Goal: Ask a question

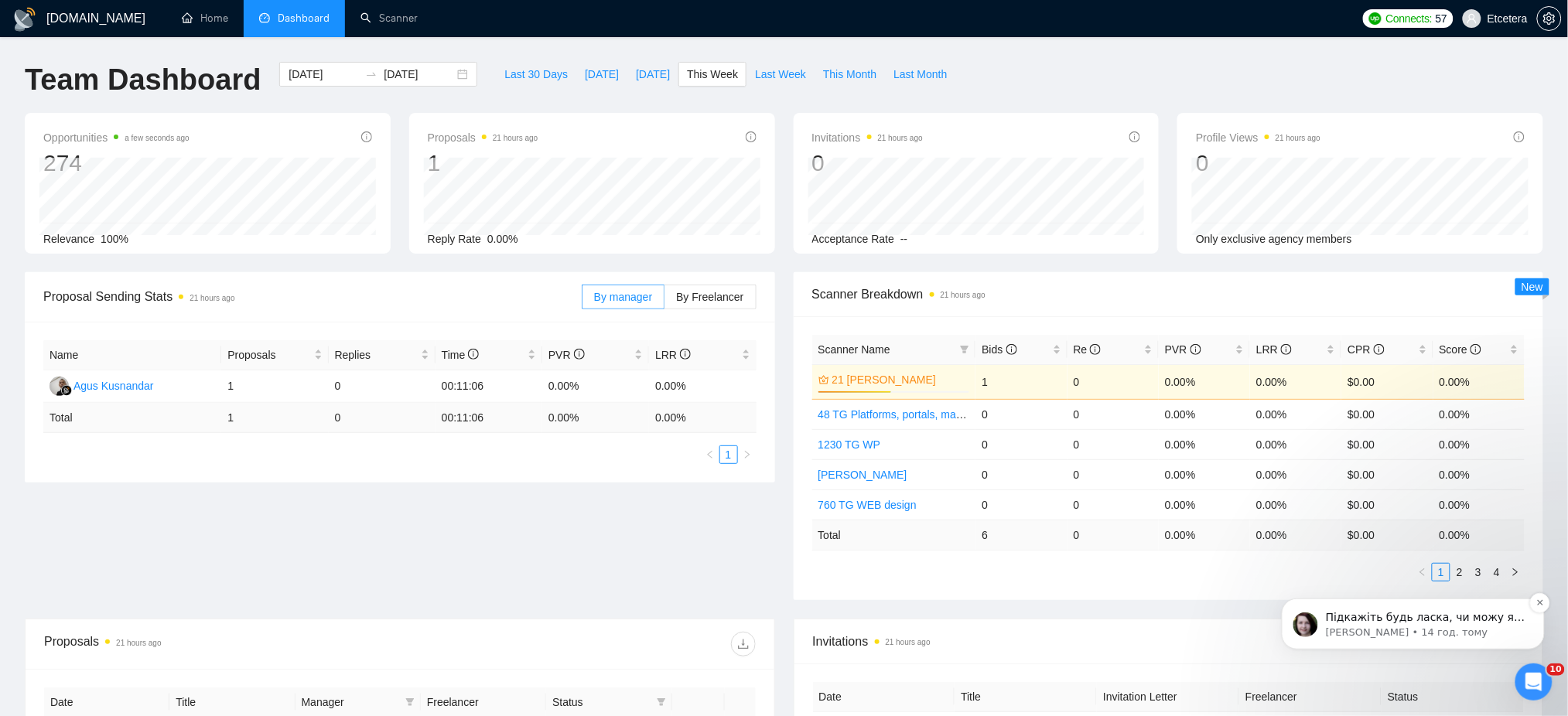
click at [1413, 618] on span "Підкажіть будь ласка, чи можу я ще чимось допомогти?" at bounding box center [1425, 624] width 200 height 28
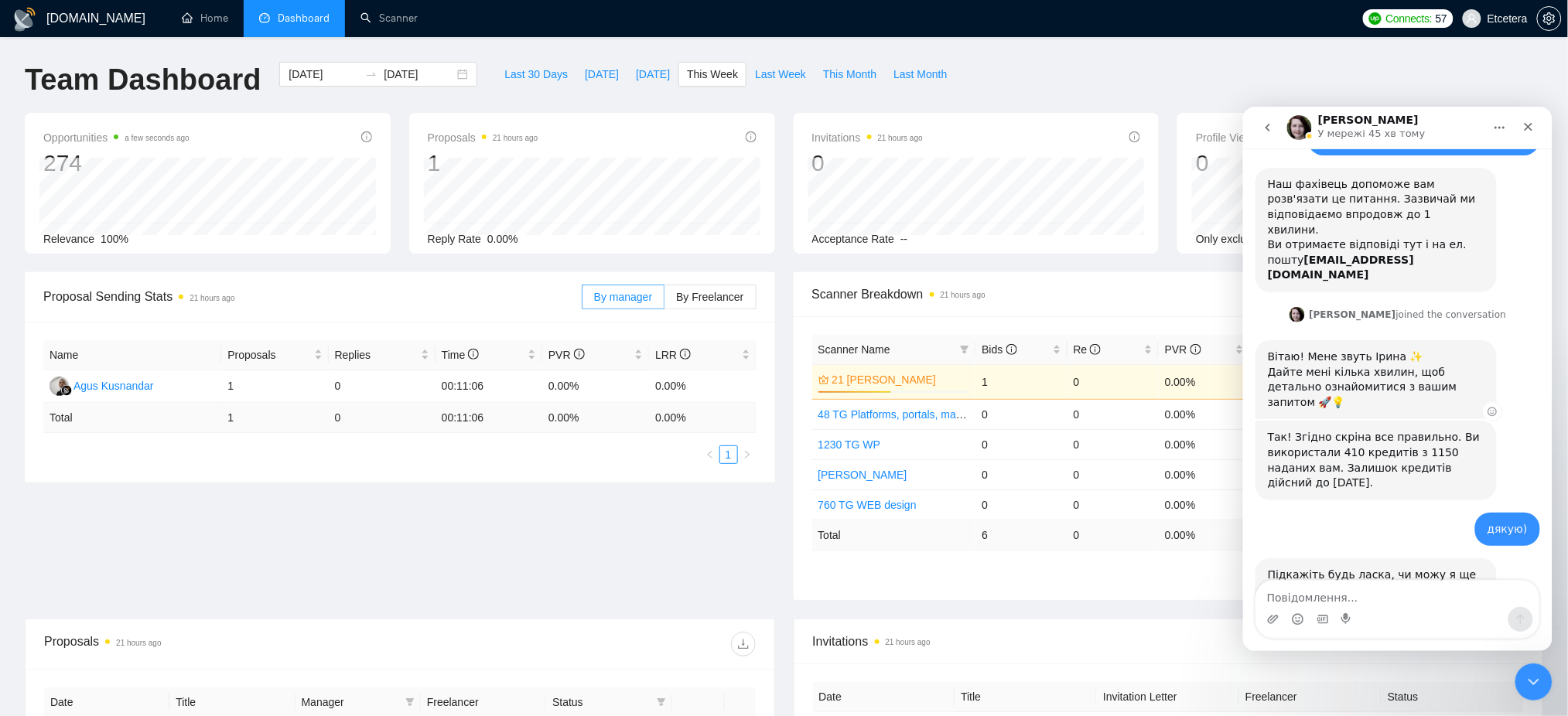
scroll to position [254, 0]
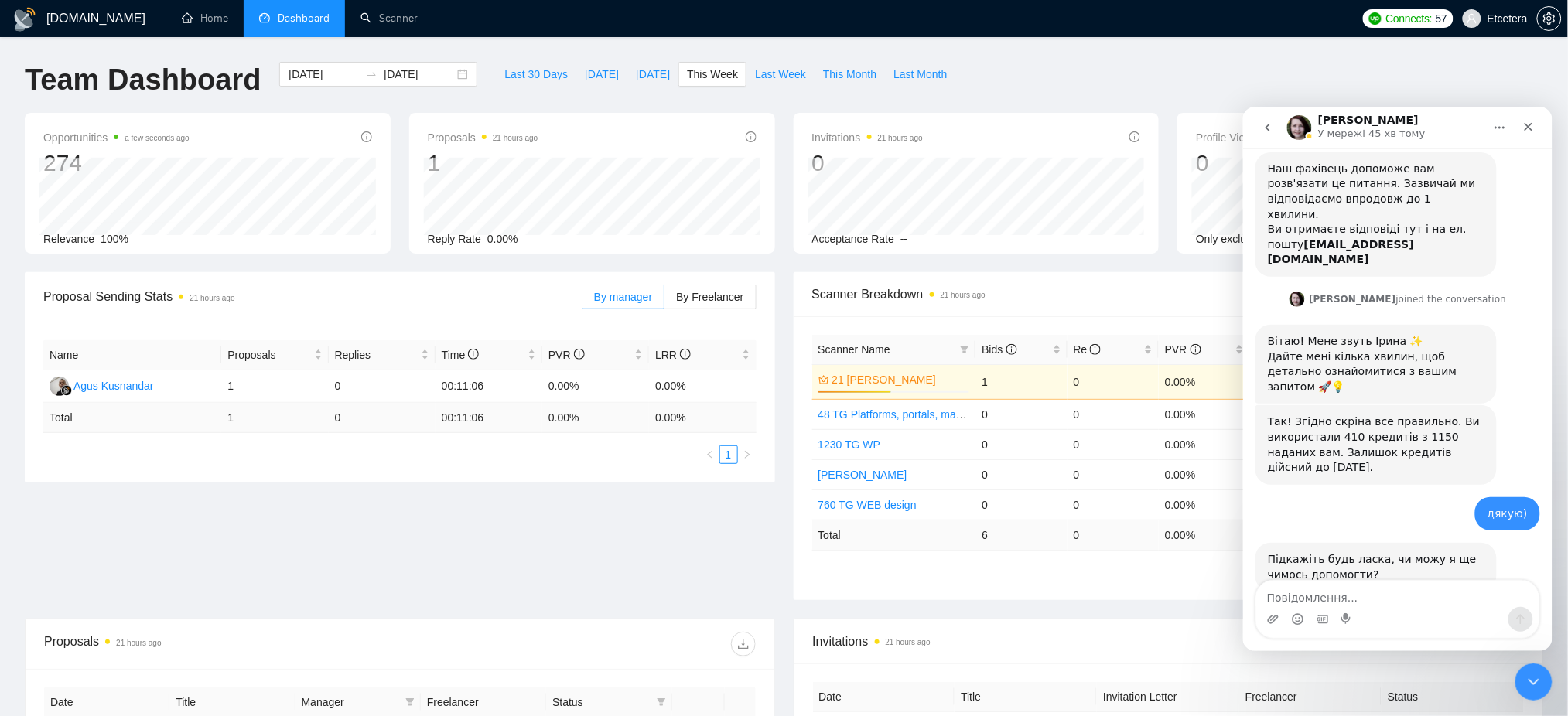
click at [1340, 595] on textarea "Повідомлення..." at bounding box center [1397, 593] width 283 height 26
type textarea "дорого ранку, щось призупинились оновлення"
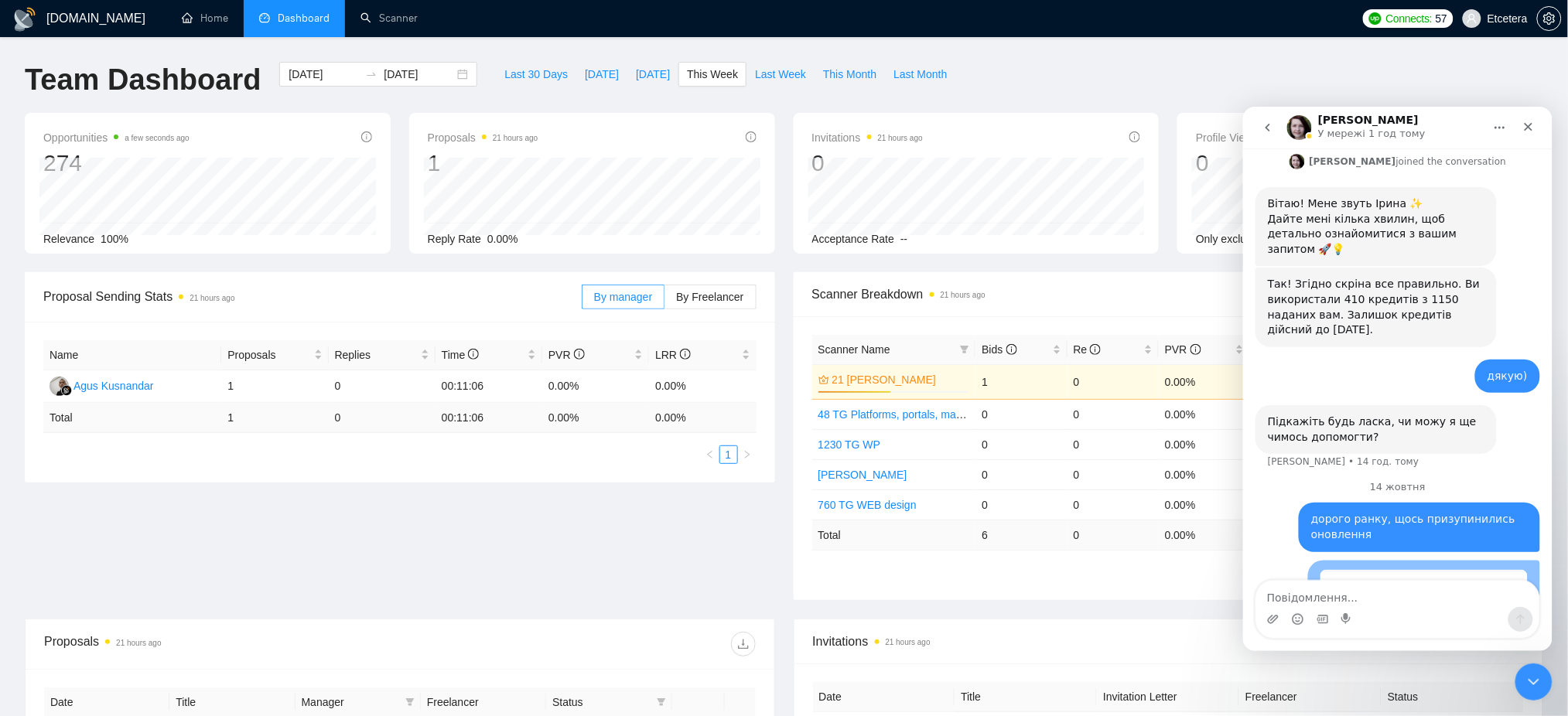
scroll to position [456, 0]
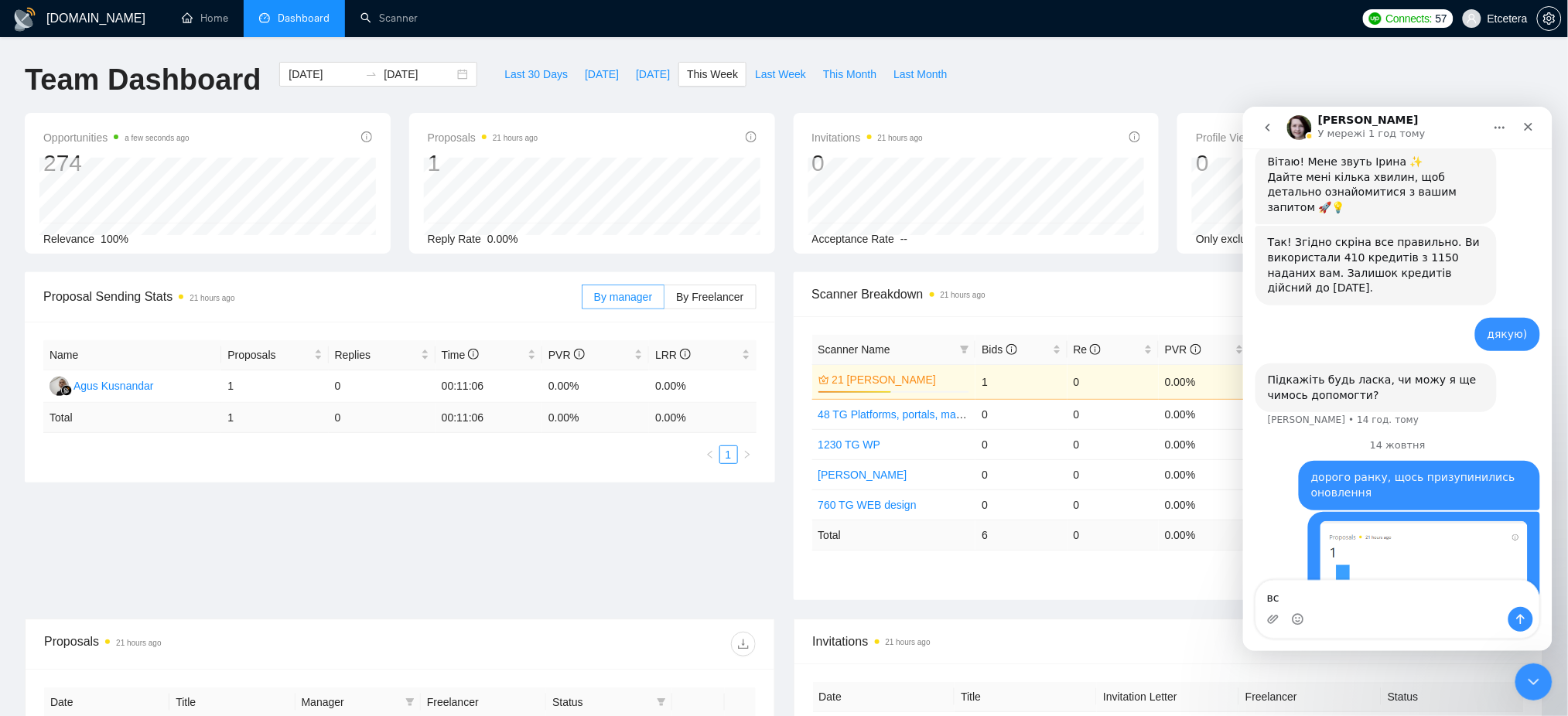
type textarea "в"
drag, startPoint x: 1528, startPoint y: 682, endPoint x: 2916, endPoint y: 1265, distance: 1505.5
click at [1528, 682] on icon "Закрити програму для спілкування Intercom" at bounding box center [1530, 679] width 19 height 19
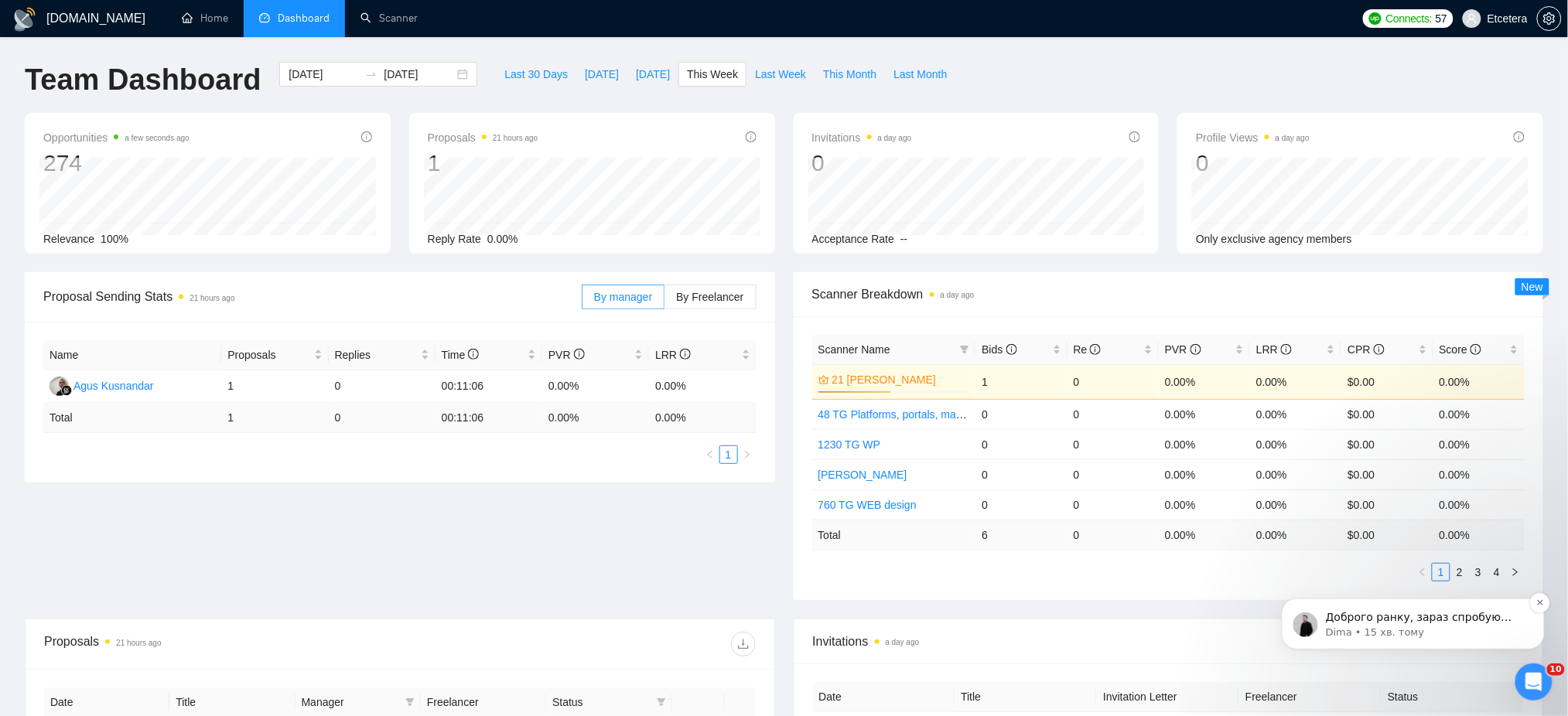
click at [1455, 614] on span "Доброго ранку, зараз спробую переглянути все 🤓" at bounding box center [1418, 624] width 187 height 28
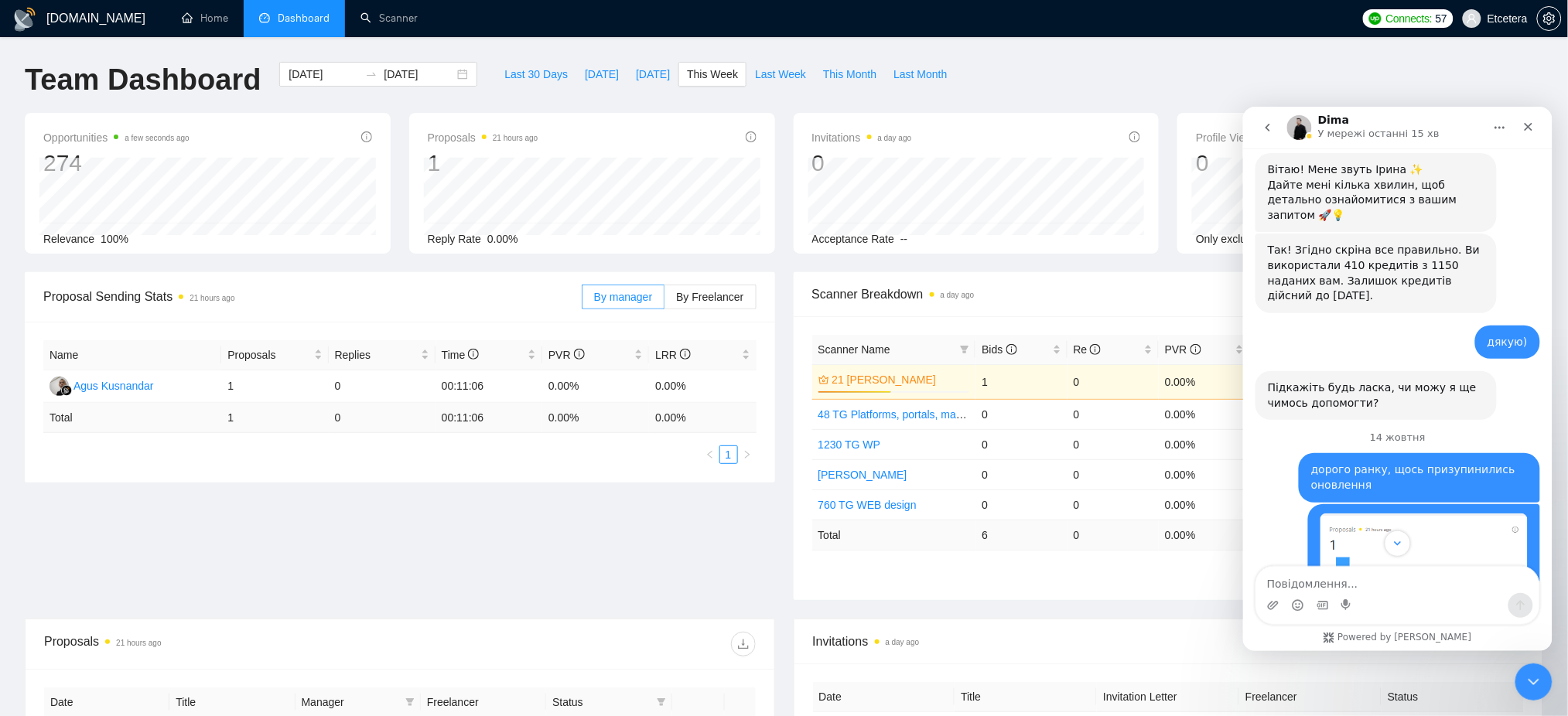
scroll to position [566, 0]
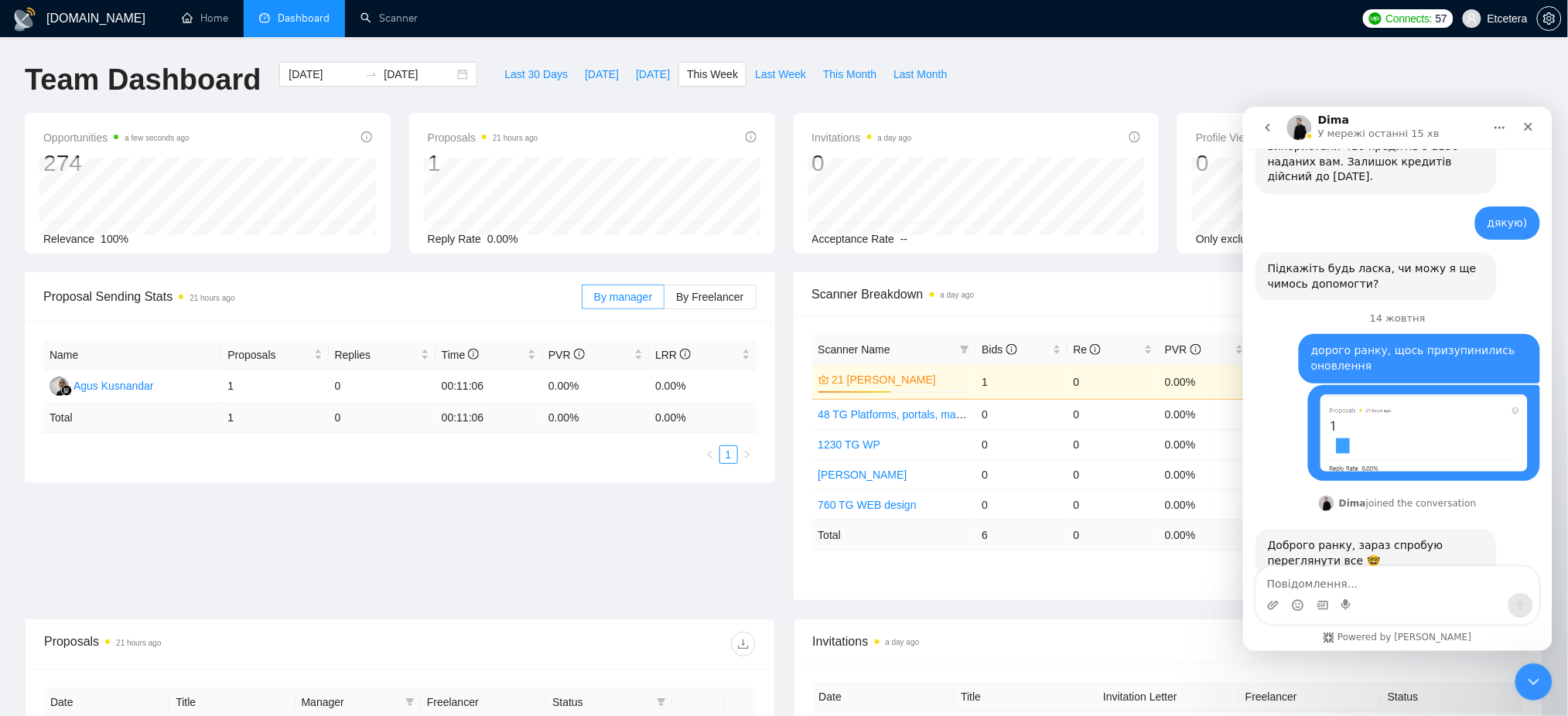
click at [1335, 86] on div "Team Dashboard 2025-10-13 2025-10-19 Last 30 Days Today Yesterday This Week Las…" at bounding box center [784, 88] width 1537 height 51
click at [1539, 676] on icon "Закрити програму для спілкування Intercom" at bounding box center [1530, 679] width 19 height 19
